Goal: Find specific page/section: Find specific page/section

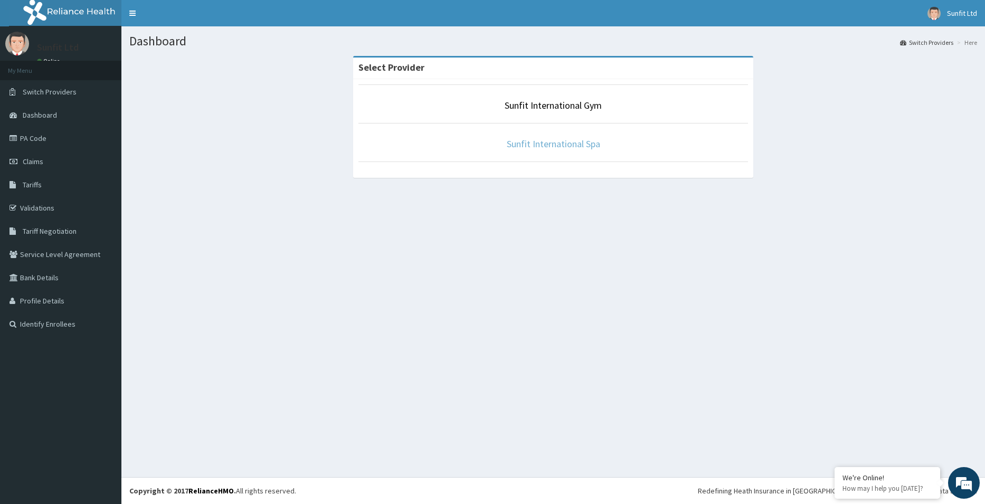
click at [530, 144] on link "Sunfit International Spa" at bounding box center [553, 144] width 93 height 12
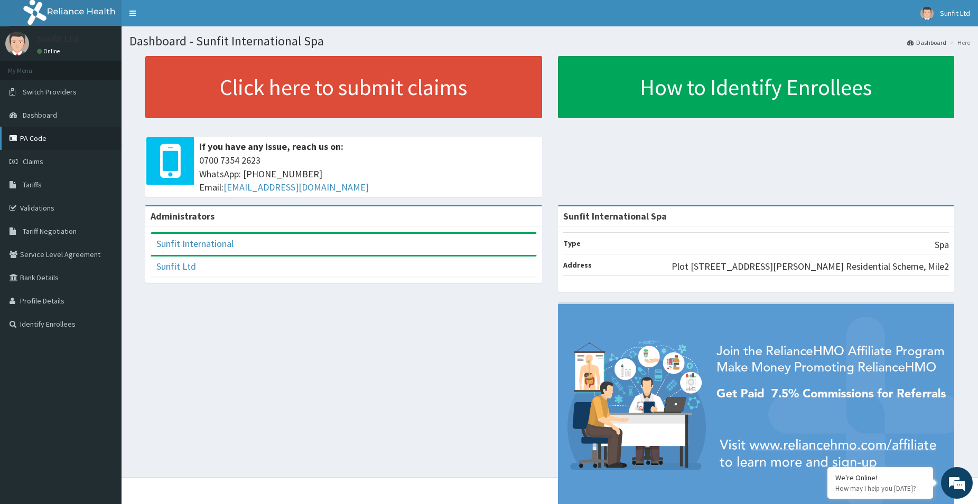
click at [44, 136] on link "PA Code" at bounding box center [60, 138] width 121 height 23
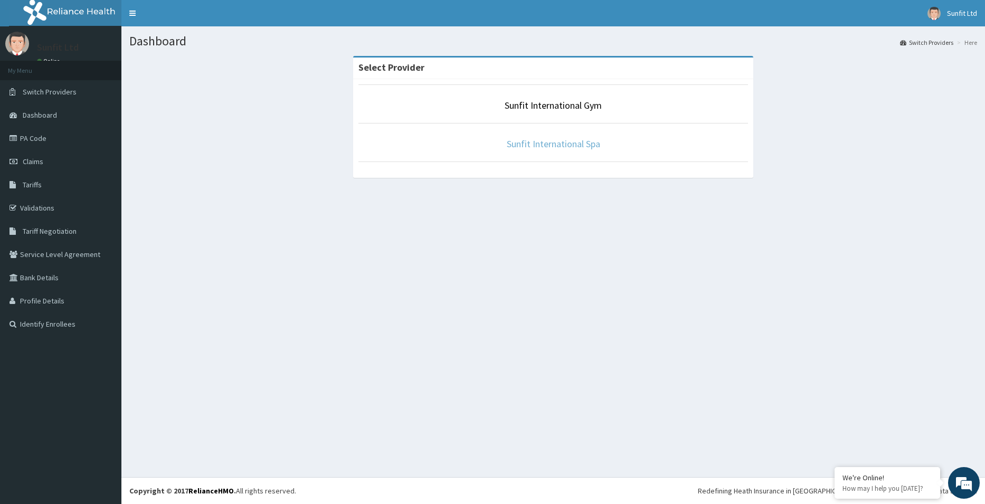
click at [533, 144] on link "Sunfit International Spa" at bounding box center [553, 144] width 93 height 12
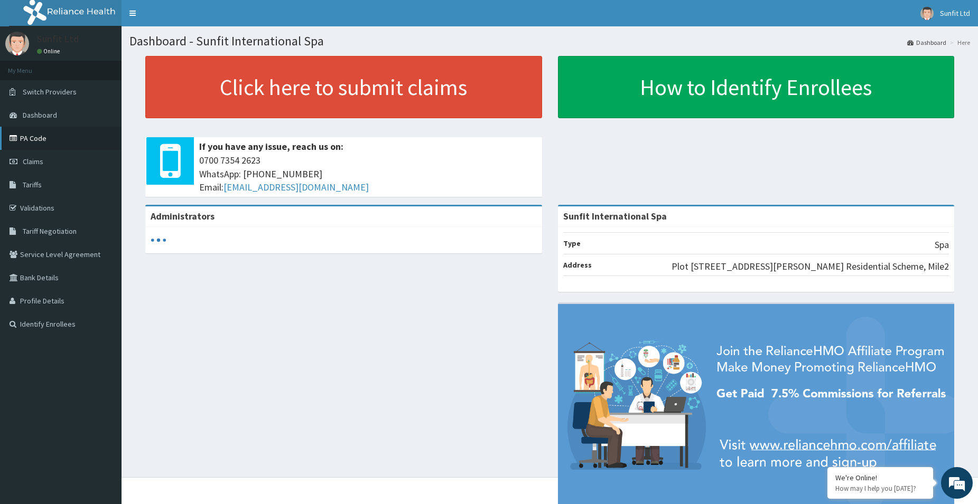
click at [36, 139] on link "PA Code" at bounding box center [60, 138] width 121 height 23
